Goal: Task Accomplishment & Management: Complete application form

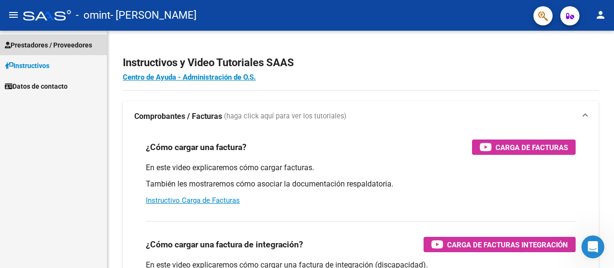
click at [62, 35] on link "Prestadores / Proveedores" at bounding box center [53, 45] width 107 height 21
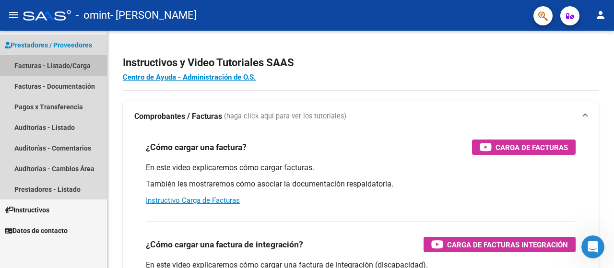
click at [58, 60] on link "Facturas - Listado/Carga" at bounding box center [53, 65] width 107 height 21
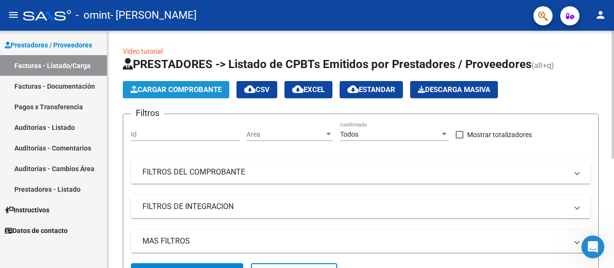
click at [173, 91] on span "Cargar Comprobante" at bounding box center [175, 89] width 91 height 9
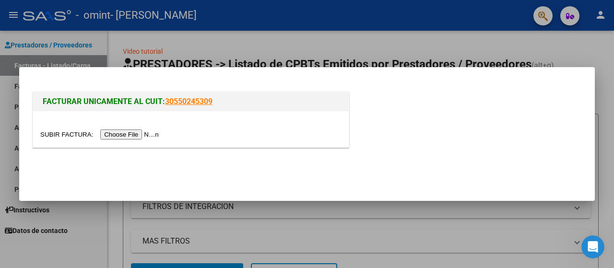
click at [143, 134] on input "file" at bounding box center [100, 134] width 121 height 10
click at [140, 132] on input "file" at bounding box center [100, 134] width 121 height 10
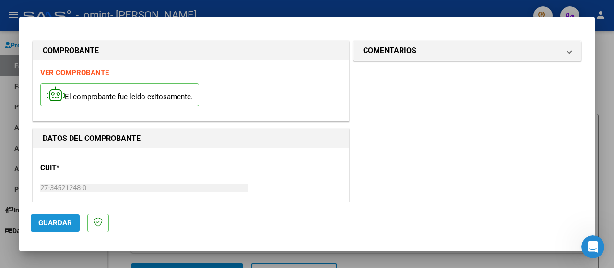
click at [71, 220] on span "Guardar" at bounding box center [55, 223] width 34 height 9
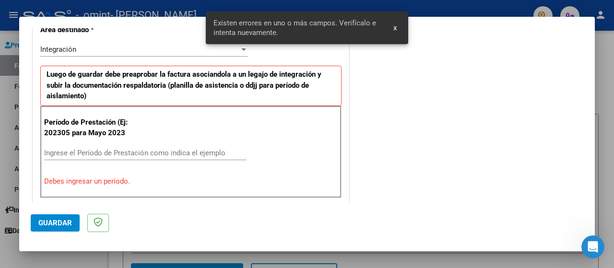
scroll to position [238, 0]
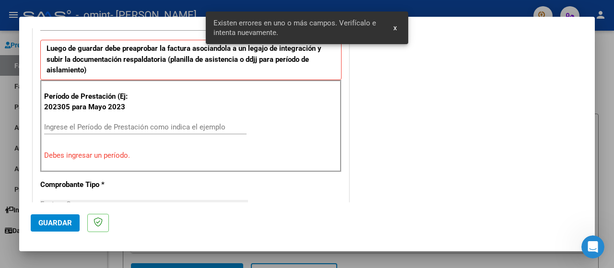
click at [85, 132] on div "Ingrese el Período de Prestación como indica el ejemplo" at bounding box center [145, 127] width 202 height 14
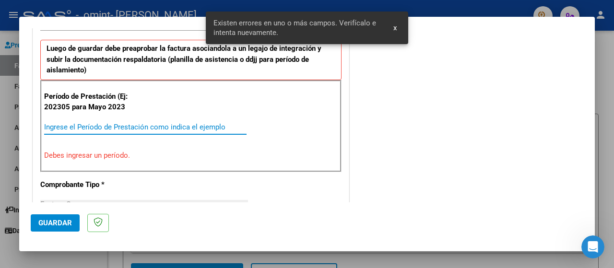
click at [83, 123] on input "Ingrese el Período de Prestación como indica el ejemplo" at bounding box center [145, 127] width 202 height 9
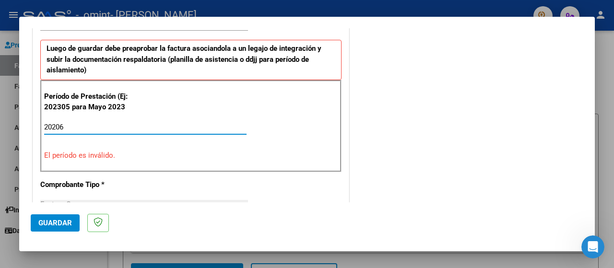
click at [57, 123] on input "20206" at bounding box center [145, 127] width 202 height 9
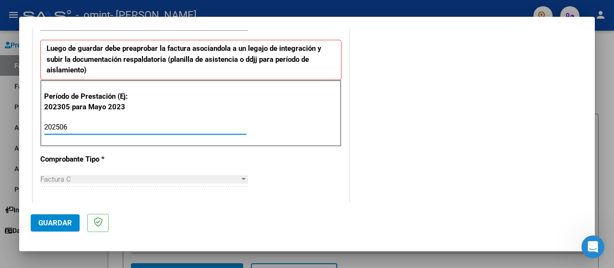
type input "202506"
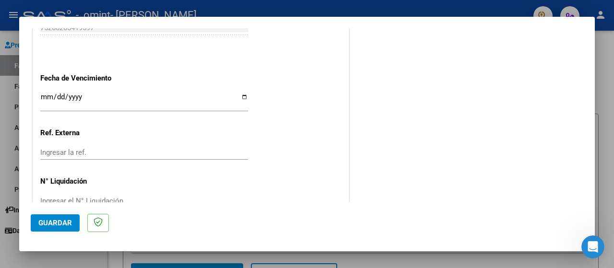
scroll to position [659, 0]
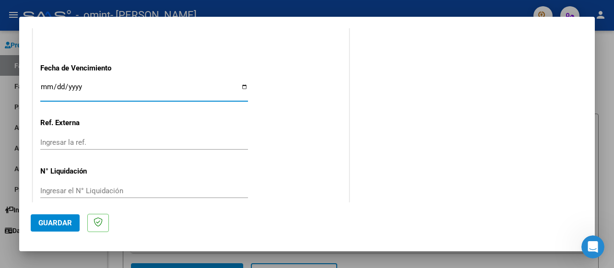
click at [45, 83] on input "Ingresar la fecha" at bounding box center [144, 90] width 208 height 15
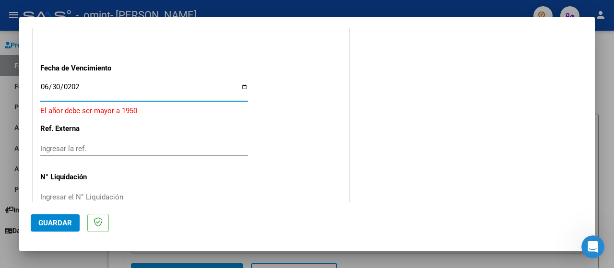
type input "[DATE]"
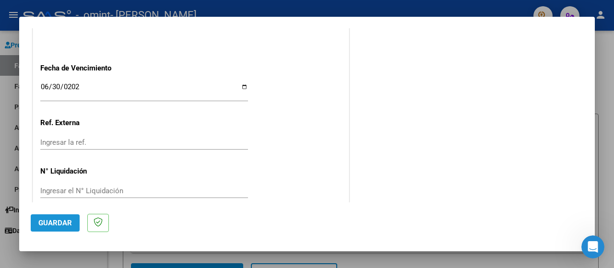
click at [39, 227] on button "Guardar" at bounding box center [55, 222] width 49 height 17
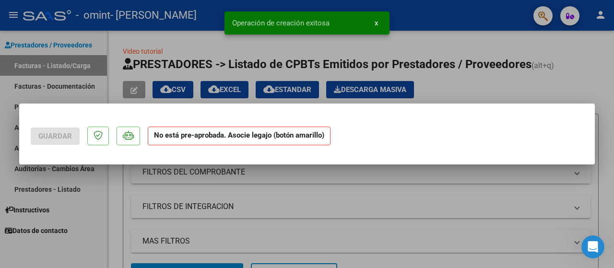
scroll to position [0, 0]
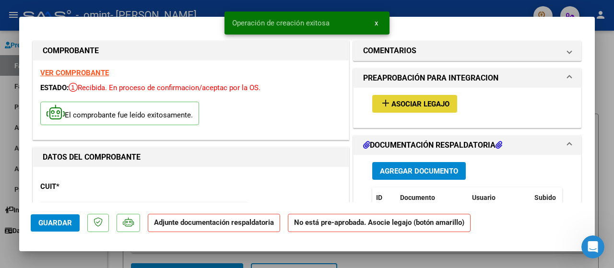
click at [403, 103] on span "Asociar Legajo" at bounding box center [420, 104] width 58 height 9
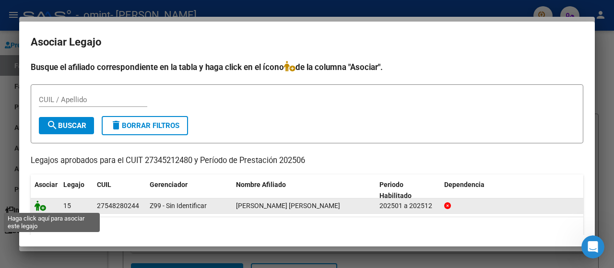
click at [43, 204] on icon at bounding box center [41, 205] width 12 height 11
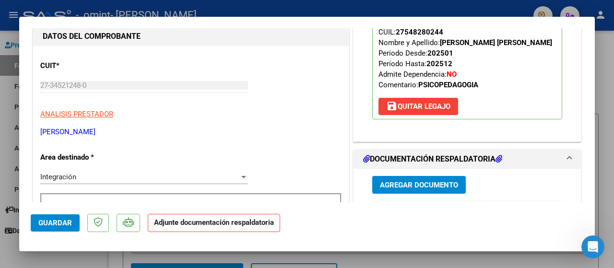
scroll to position [119, 0]
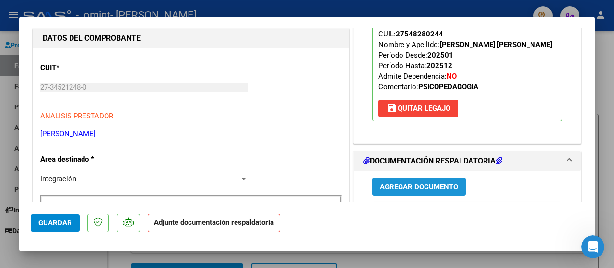
click at [433, 185] on span "Agregar Documento" at bounding box center [419, 187] width 78 height 9
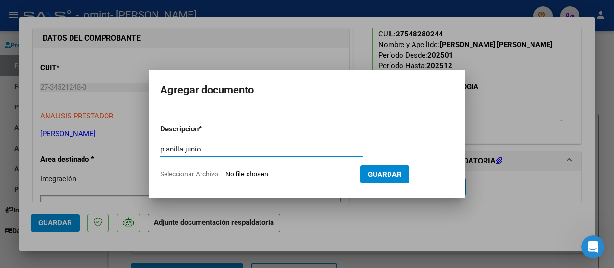
type input "planilla junio"
click at [262, 175] on input "Seleccionar Archivo" at bounding box center [288, 174] width 127 height 9
type input "C:\fakepath\PLANILLA JUNIO [PERSON_NAME] .pdf"
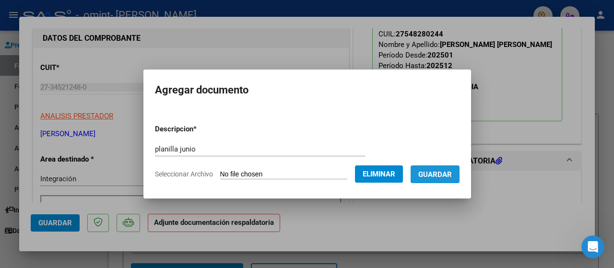
click at [443, 179] on button "Guardar" at bounding box center [434, 174] width 49 height 18
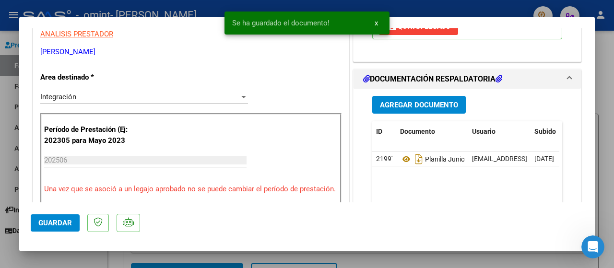
scroll to position [206, 0]
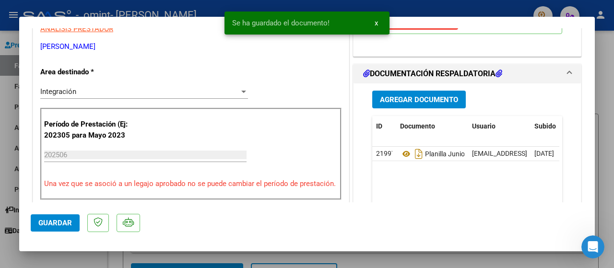
click at [29, 226] on mat-dialog-container "COMPROBANTE VER COMPROBANTE ESTADO: Recibida. En proceso de confirmacion/acepta…" at bounding box center [306, 134] width 575 height 235
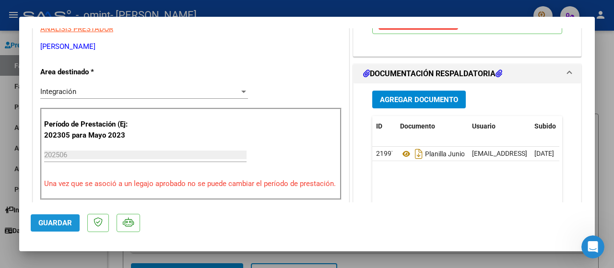
click at [36, 226] on button "Guardar" at bounding box center [55, 222] width 49 height 17
click at [378, 24] on mat-dialog-container "COMPROBANTE VER COMPROBANTE ESTADO: Recibida. En proceso de confirmacion/acepta…" at bounding box center [306, 134] width 575 height 235
click at [597, 70] on div at bounding box center [307, 134] width 614 height 268
type input "$ 0,00"
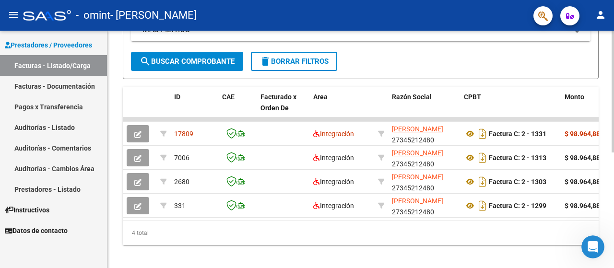
scroll to position [218, 0]
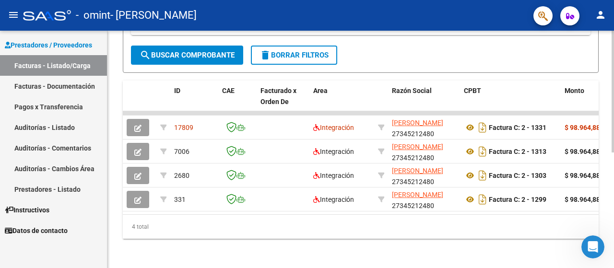
click at [586, 210] on div "Video tutorial PRESTADORES -> Listado de CPBTs Emitidos por Prestadores / Prove…" at bounding box center [361, 41] width 509 height 456
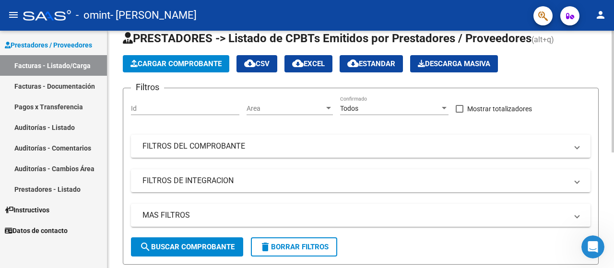
scroll to position [0, 0]
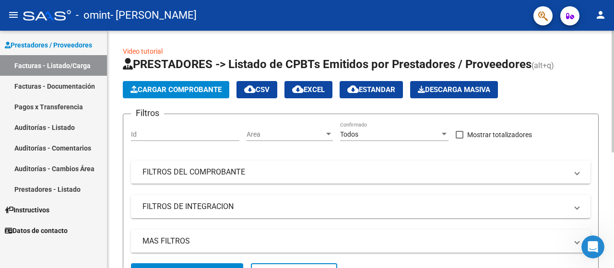
click at [613, 45] on div at bounding box center [612, 92] width 2 height 122
click at [213, 89] on span "Cargar Comprobante" at bounding box center [175, 89] width 91 height 9
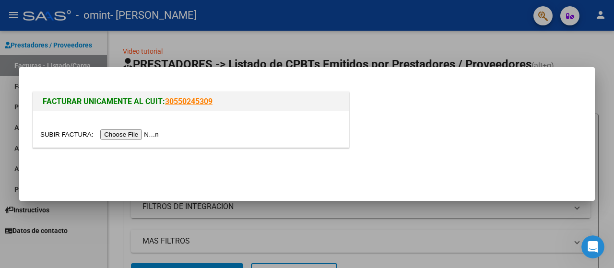
click at [134, 140] on input "file" at bounding box center [100, 134] width 121 height 10
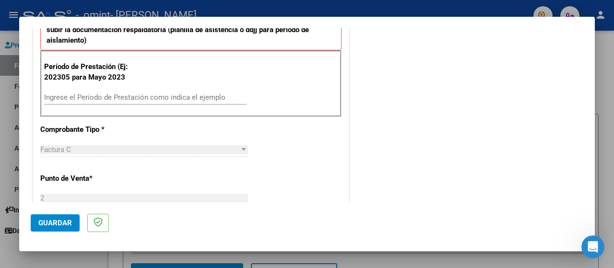
scroll to position [273, 0]
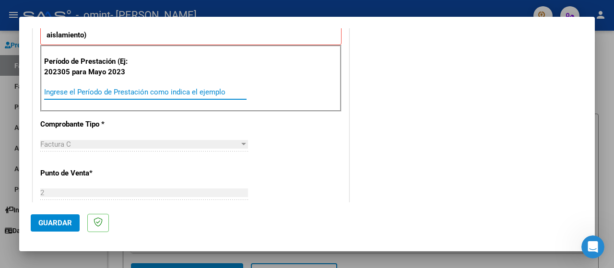
click at [117, 90] on input "Ingrese el Período de Prestación como indica el ejemplo" at bounding box center [145, 92] width 202 height 9
type input "202507"
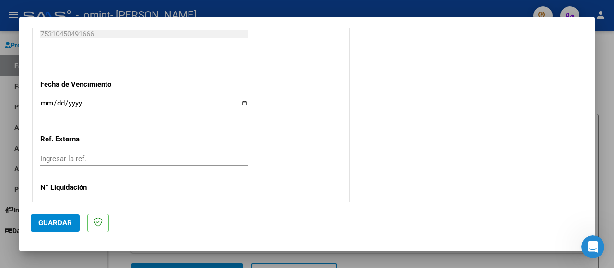
scroll to position [644, 0]
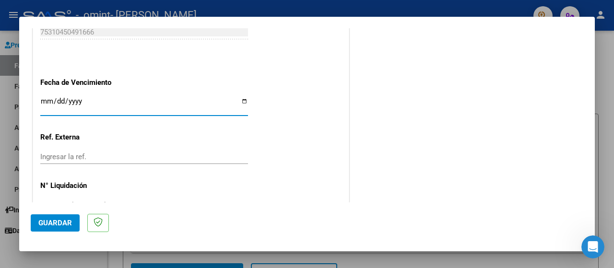
click at [49, 97] on input "Ingresar la fecha" at bounding box center [144, 104] width 208 height 15
type input "[DATE]"
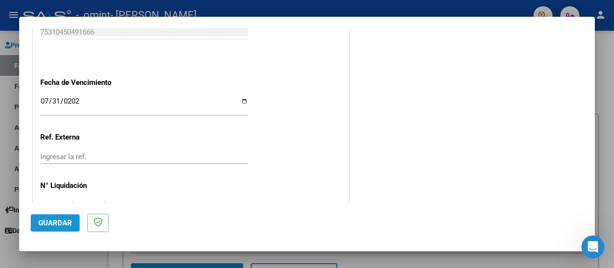
click at [59, 221] on span "Guardar" at bounding box center [55, 223] width 34 height 9
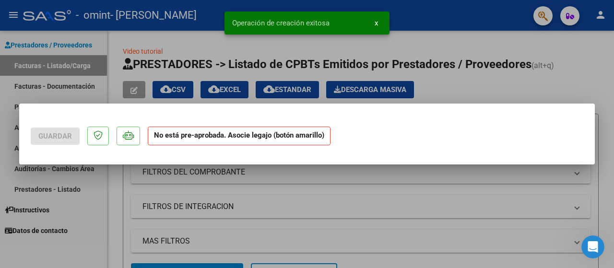
scroll to position [0, 0]
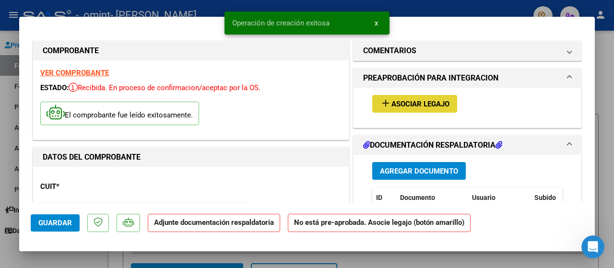
click at [431, 96] on button "add Asociar Legajo" at bounding box center [414, 104] width 85 height 18
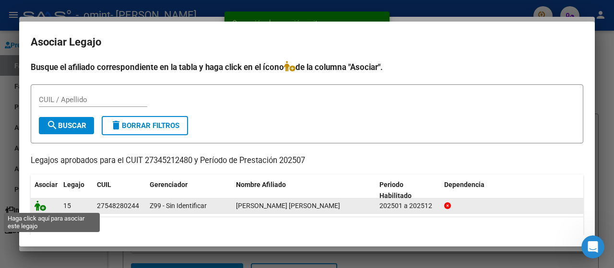
click at [39, 205] on icon at bounding box center [41, 205] width 12 height 11
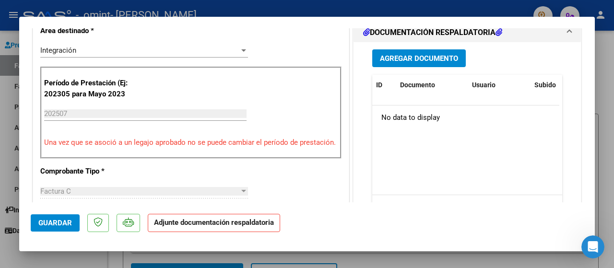
scroll to position [244, 0]
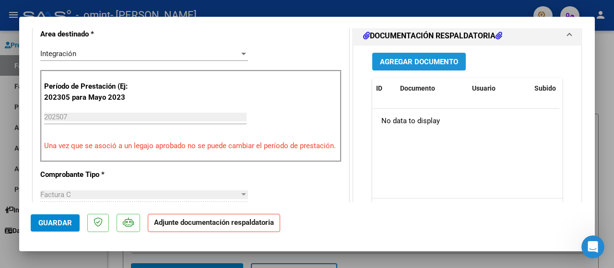
click at [420, 58] on span "Agregar Documento" at bounding box center [419, 62] width 78 height 9
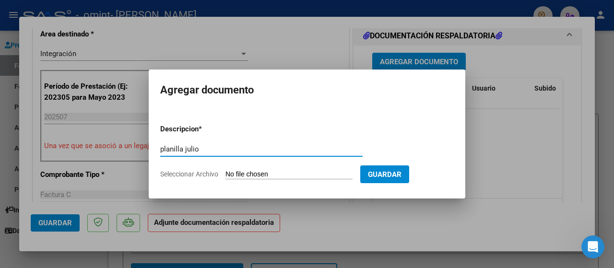
type input "planilla julio"
click at [206, 170] on app-file-uploader "Seleccionar Archivo" at bounding box center [260, 174] width 200 height 9
click at [207, 174] on span "Seleccionar Archivo" at bounding box center [189, 174] width 58 height 8
click at [225, 174] on input "Seleccionar Archivo" at bounding box center [288, 174] width 127 height 9
type input "C:\fakepath\PLANILLA [PERSON_NAME].pdf"
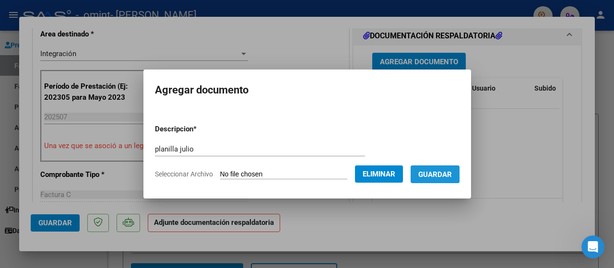
click at [440, 170] on span "Guardar" at bounding box center [435, 174] width 34 height 9
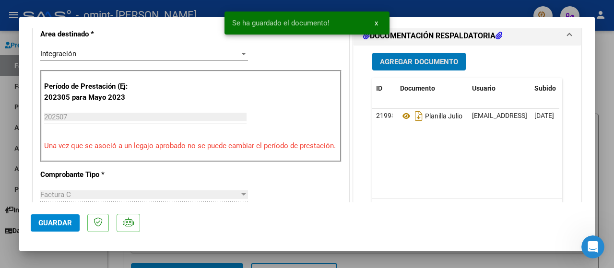
click at [51, 227] on span "Guardar" at bounding box center [55, 223] width 34 height 9
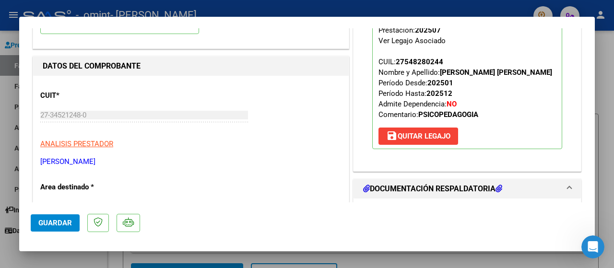
scroll to position [0, 0]
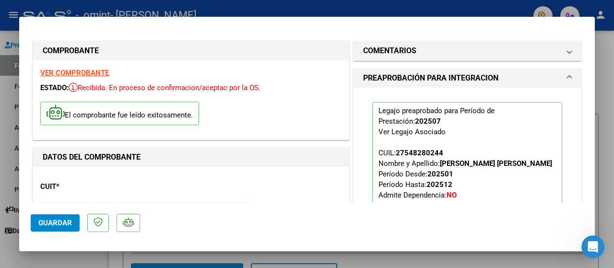
click at [613, 65] on div at bounding box center [307, 134] width 614 height 268
type input "$ 0,00"
